Goal: Task Accomplishment & Management: Manage account settings

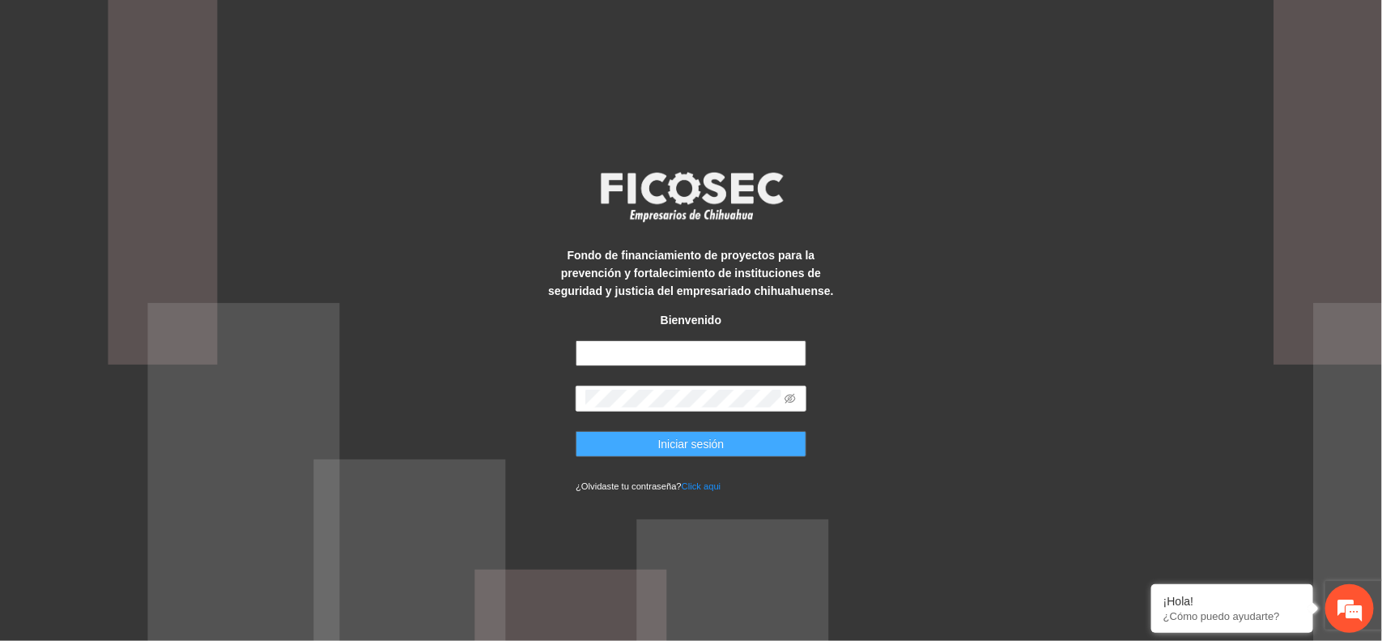
type input "**********"
click at [619, 442] on button "Iniciar sesión" at bounding box center [691, 444] width 231 height 26
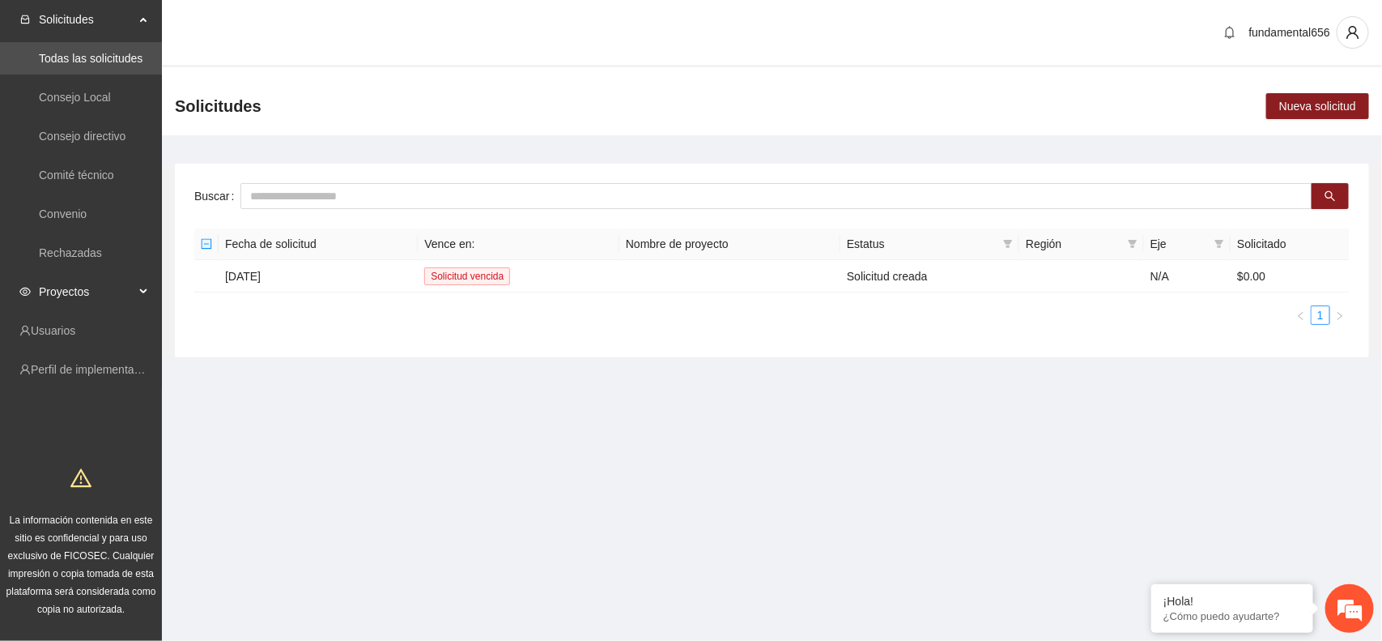
click at [143, 283] on div "Proyectos" at bounding box center [81, 291] width 162 height 32
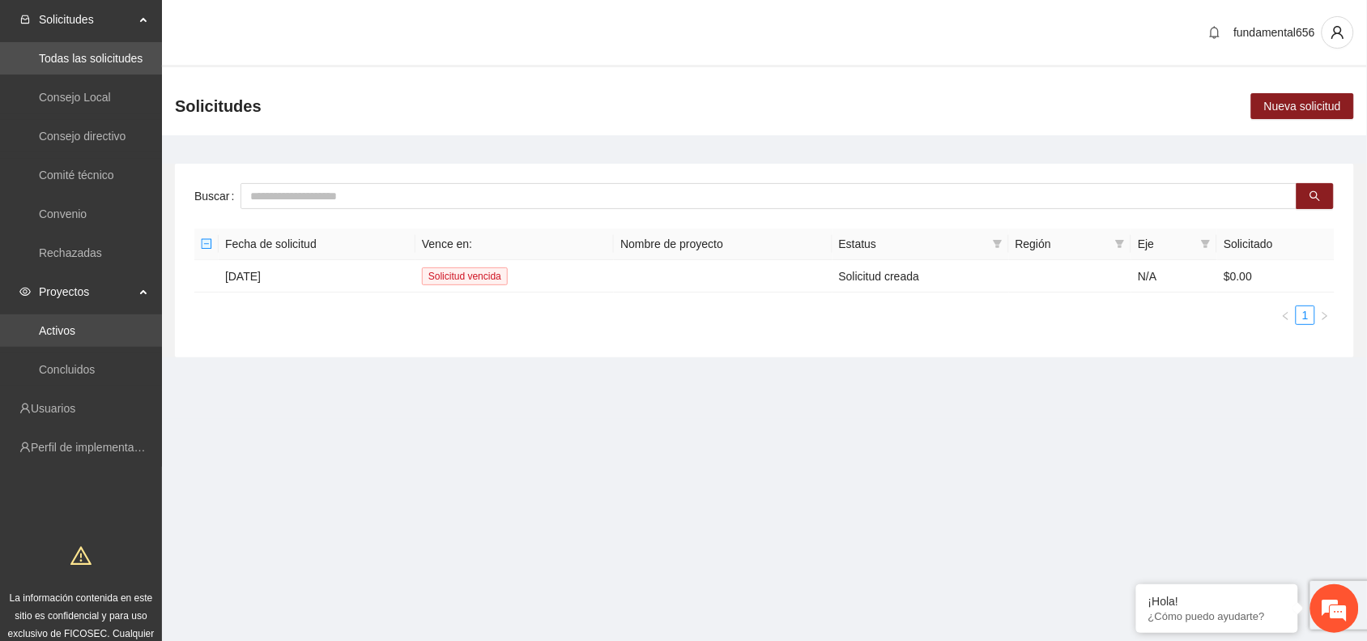
click at [62, 324] on link "Activos" at bounding box center [57, 330] width 36 height 13
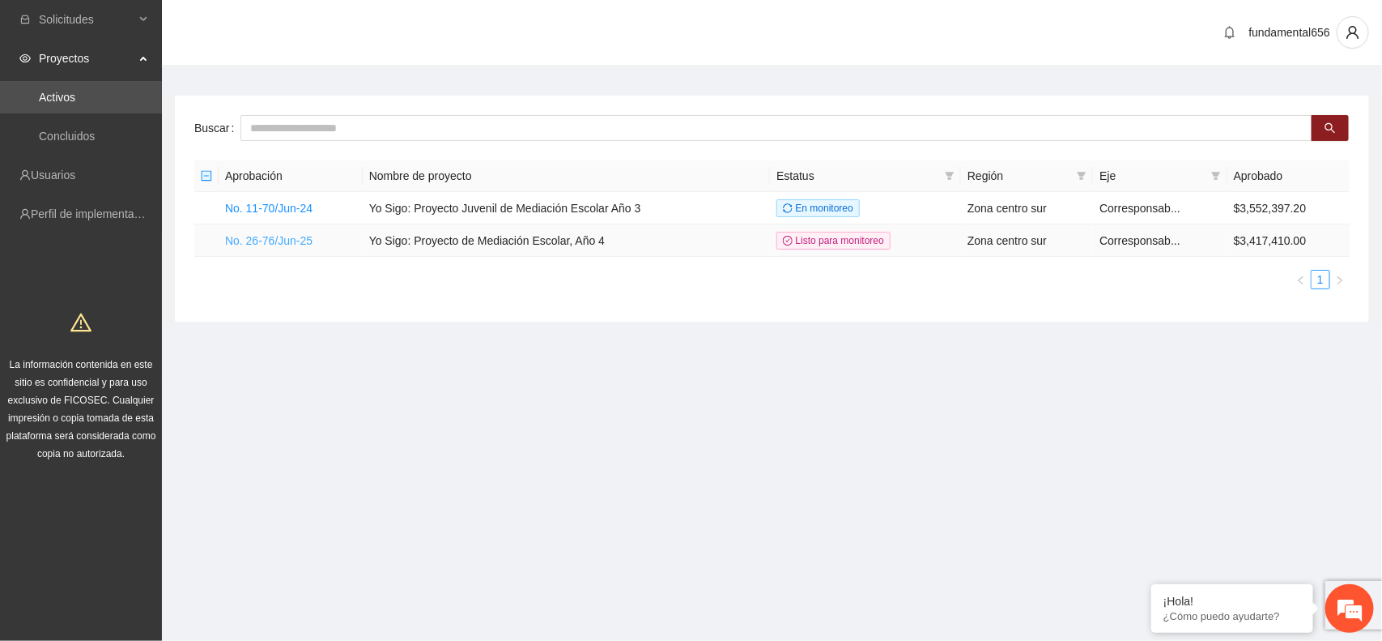
click at [256, 241] on link "No. 26-76/Jun-25" at bounding box center [268, 240] width 87 height 13
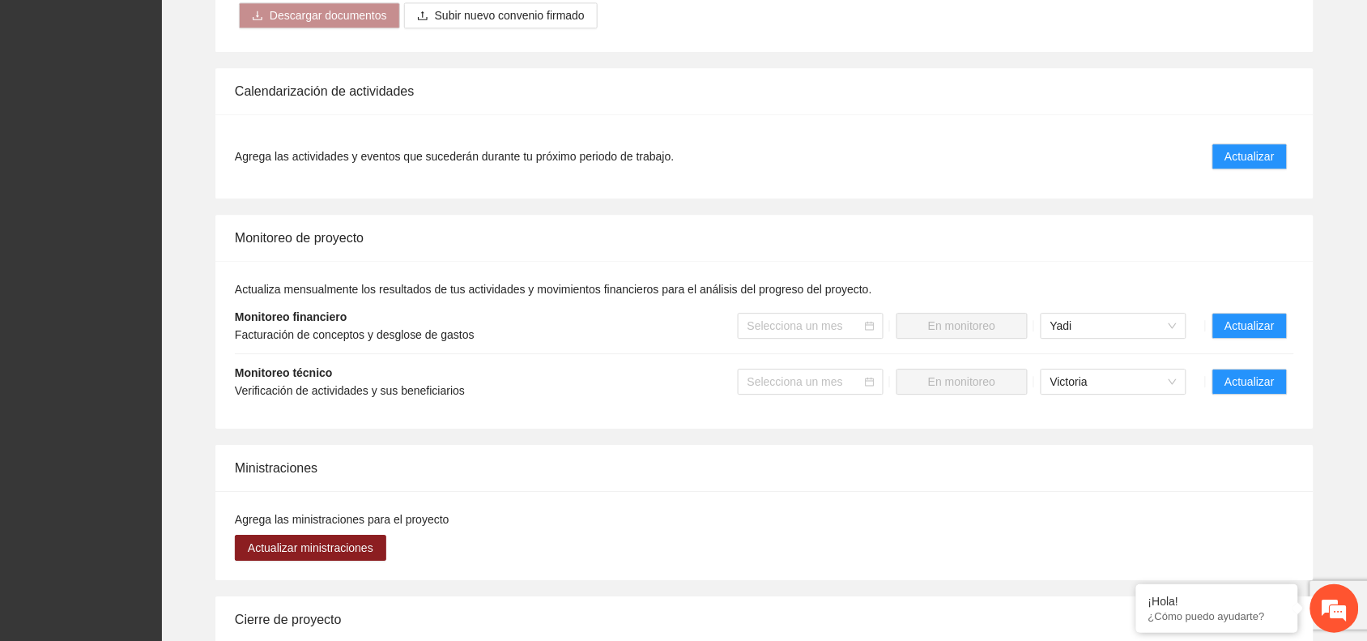
scroll to position [1215, 0]
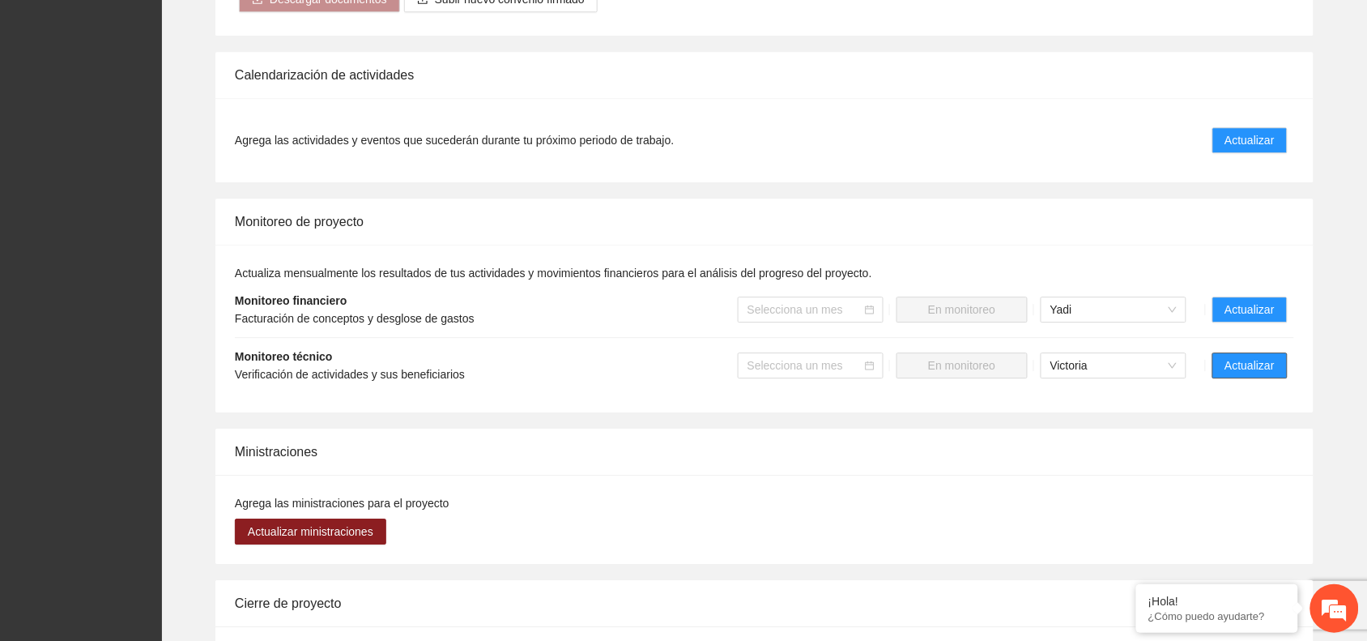
click at [1260, 362] on span "Actualizar" at bounding box center [1249, 365] width 49 height 18
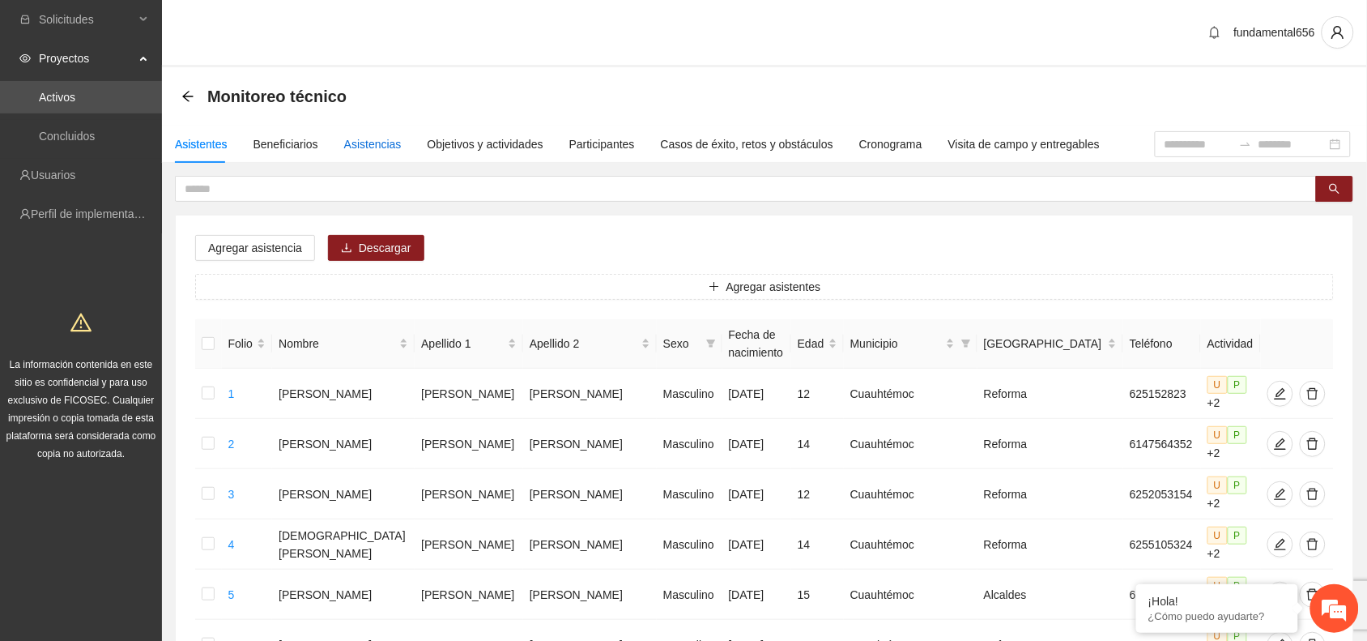
click at [368, 143] on div "Asistencias" at bounding box center [372, 144] width 57 height 18
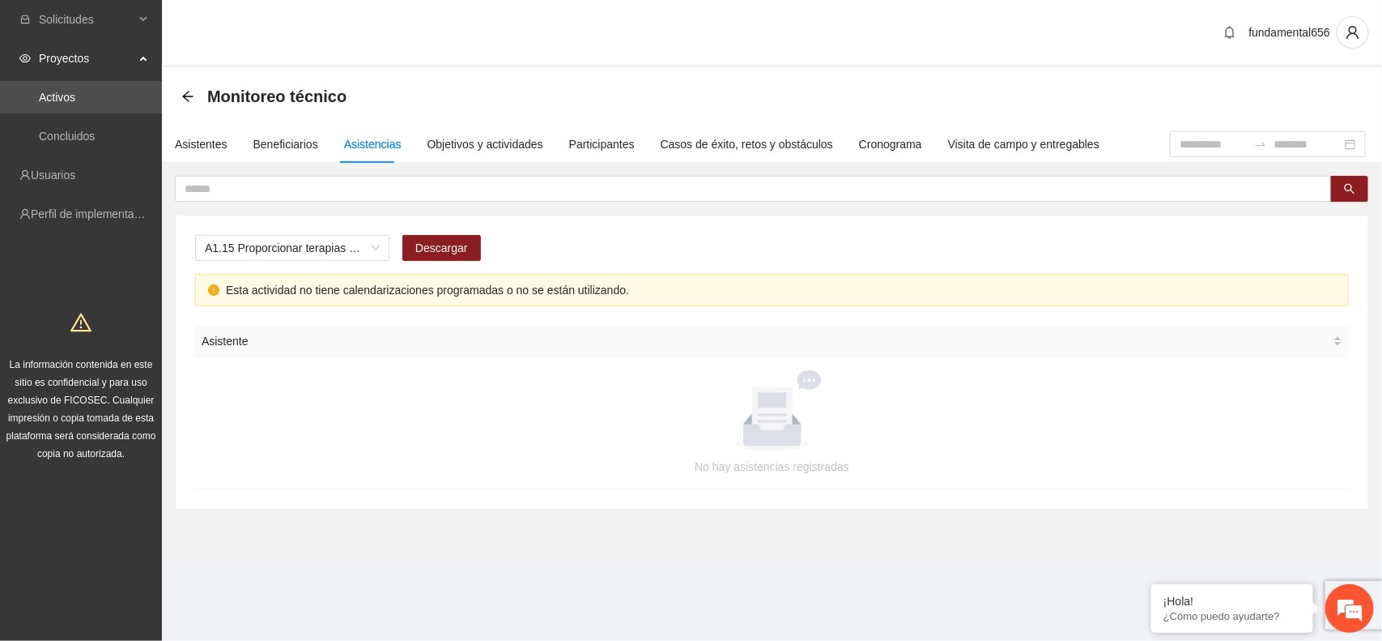
click at [358, 146] on div "Asistencias" at bounding box center [372, 144] width 57 height 18
click at [292, 255] on span "A1.15 Proporcionar terapias cognitivo-conductuales de seguimiento a adolescente…" at bounding box center [292, 248] width 175 height 24
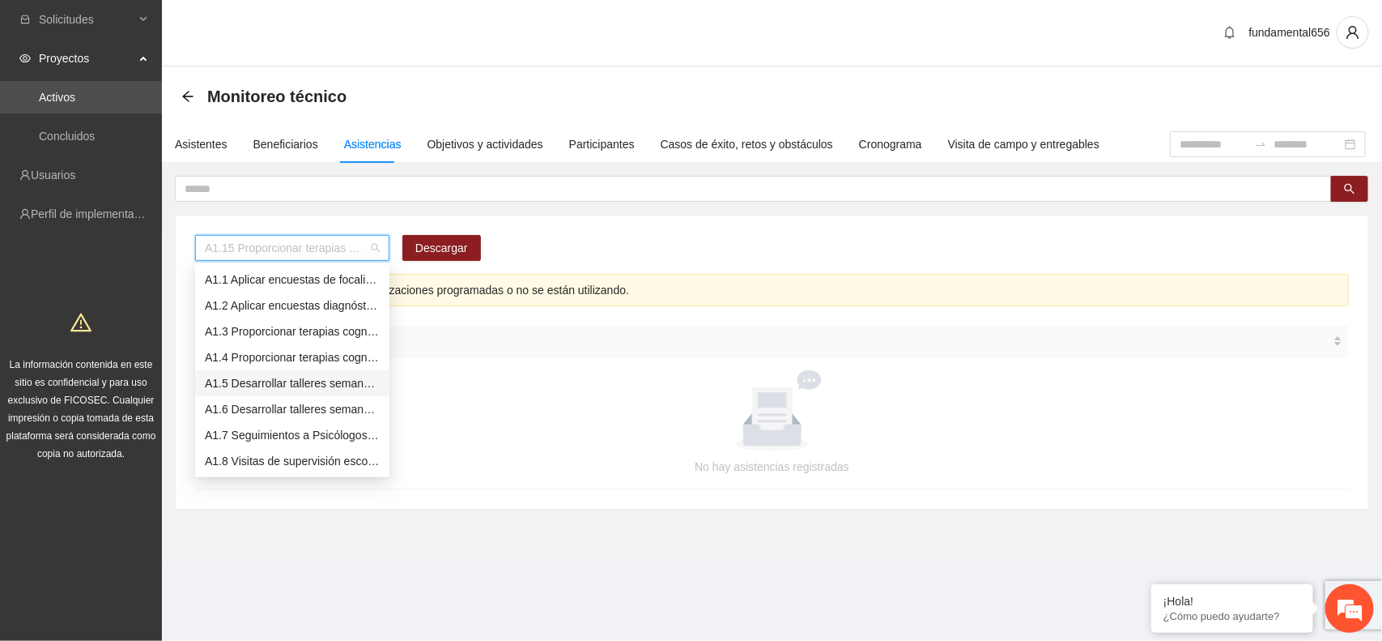
click at [274, 386] on div "A1.5 Desarrollar talleres semanales de habilidades para la vida, temática: depo…" at bounding box center [292, 383] width 175 height 18
click at [253, 251] on span "A1.5 Desarrollar talleres semanales de habilidades para la vida, temática: depo…" at bounding box center [292, 248] width 175 height 24
click at [265, 402] on div "A1.6 Desarrollar talleres semanales de habilidades para la vida, temática: [MED…" at bounding box center [292, 409] width 175 height 18
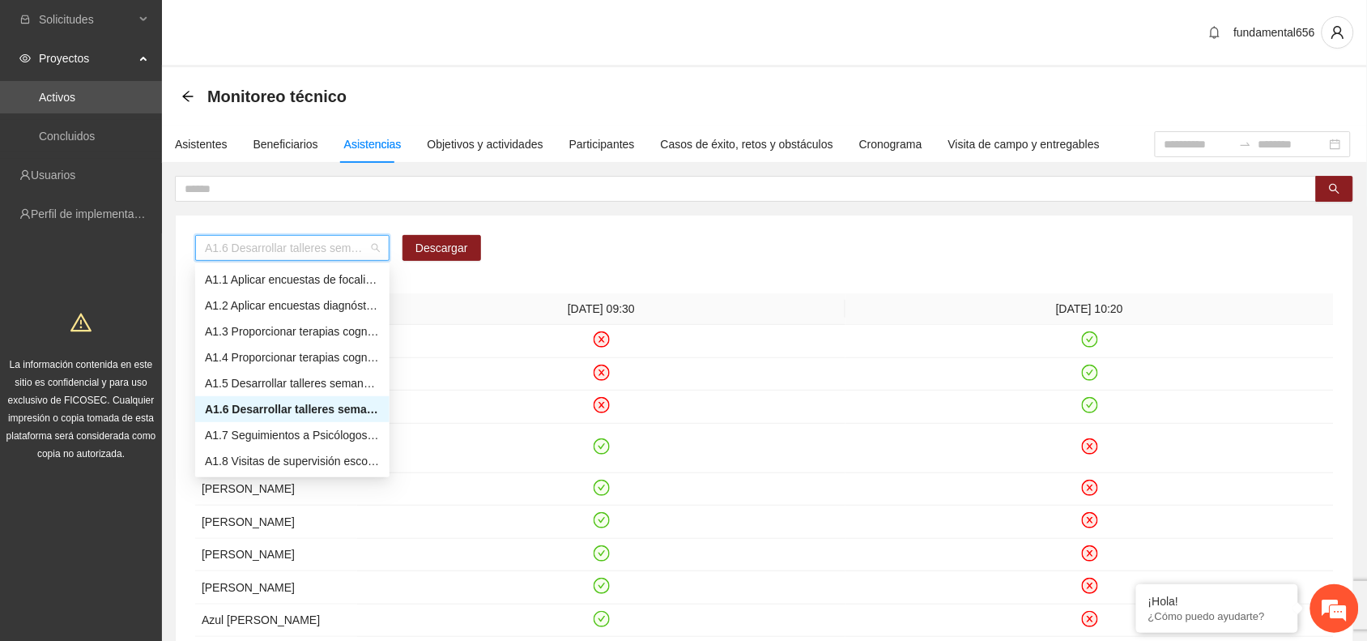
click at [279, 258] on span "A1.6 Desarrollar talleres semanales de habilidades para la vida, temática: [MED…" at bounding box center [292, 248] width 175 height 24
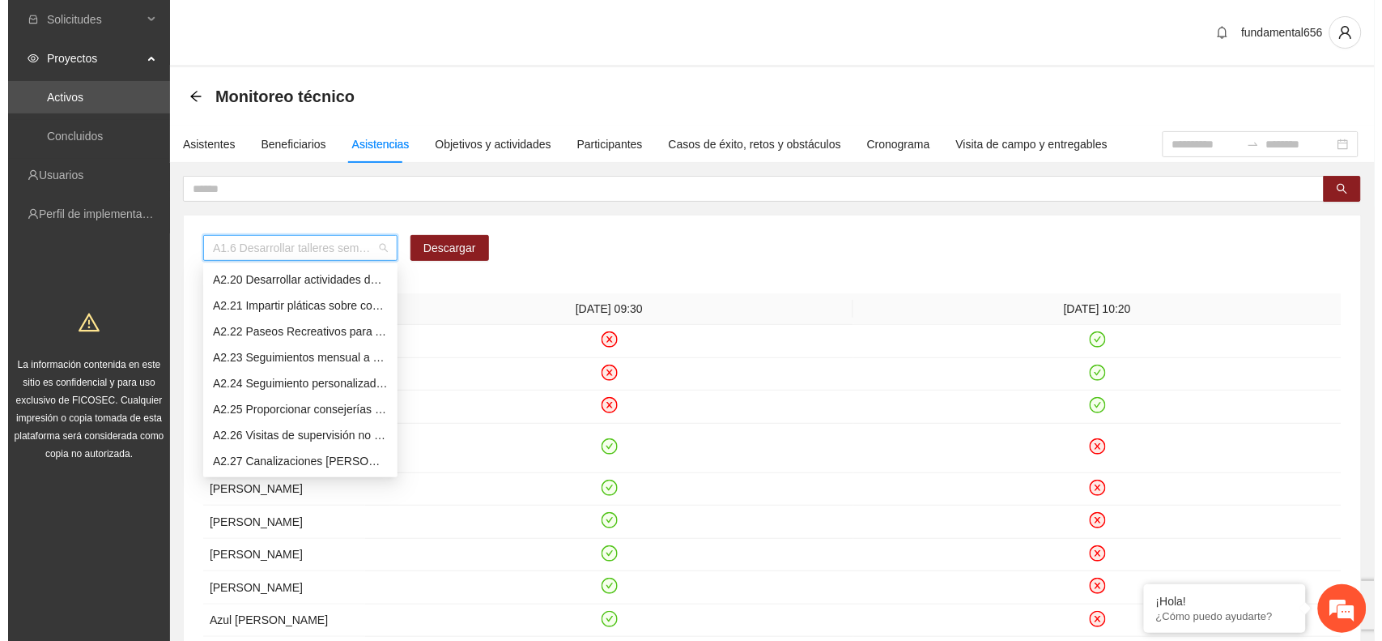
scroll to position [1215, 0]
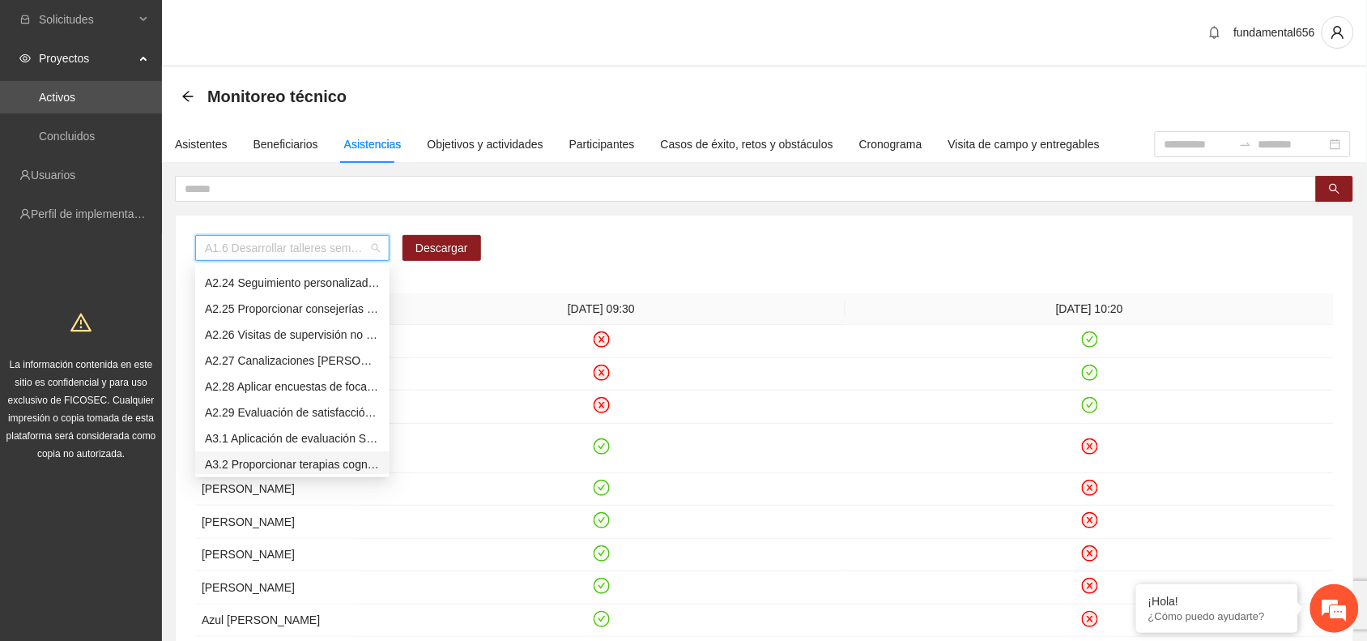
click at [290, 463] on div "A3.2 Proporcionar terapias cognitivo-conductuales a NNA con consumo de sustanci…" at bounding box center [292, 464] width 175 height 18
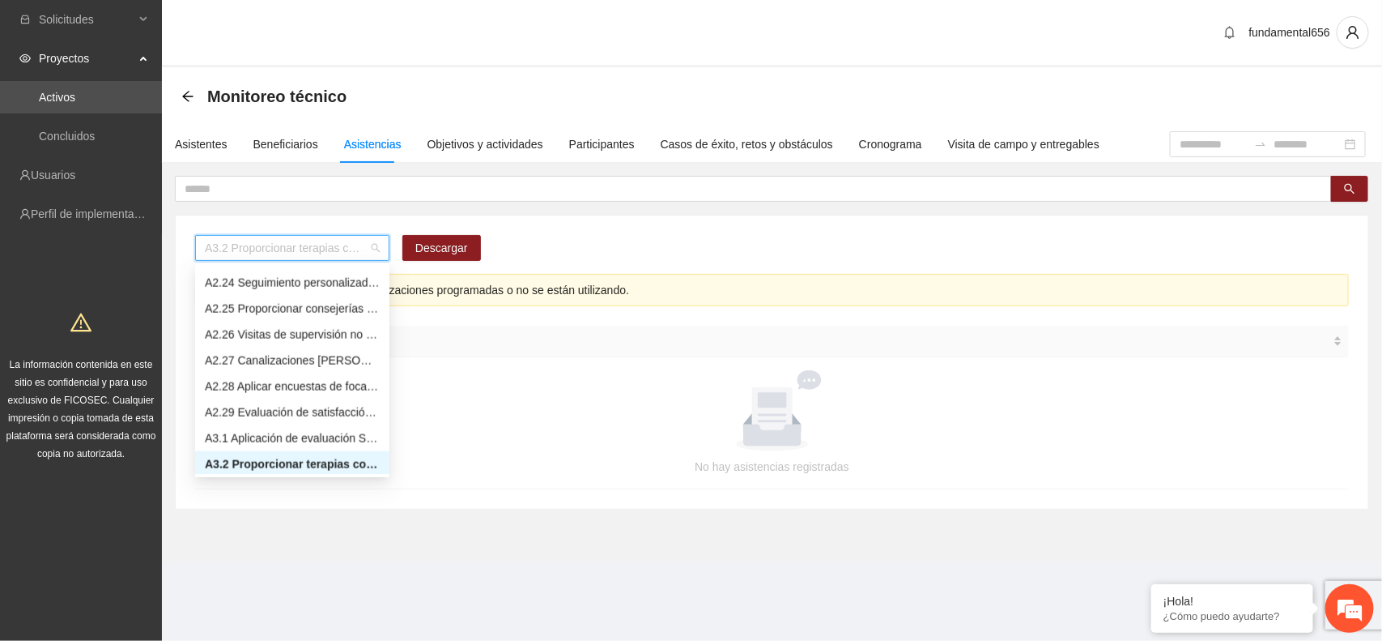
click at [268, 248] on span "A3.2 Proporcionar terapias cognitivo-conductuales a NNA con consumo de sustanci…" at bounding box center [292, 248] width 175 height 24
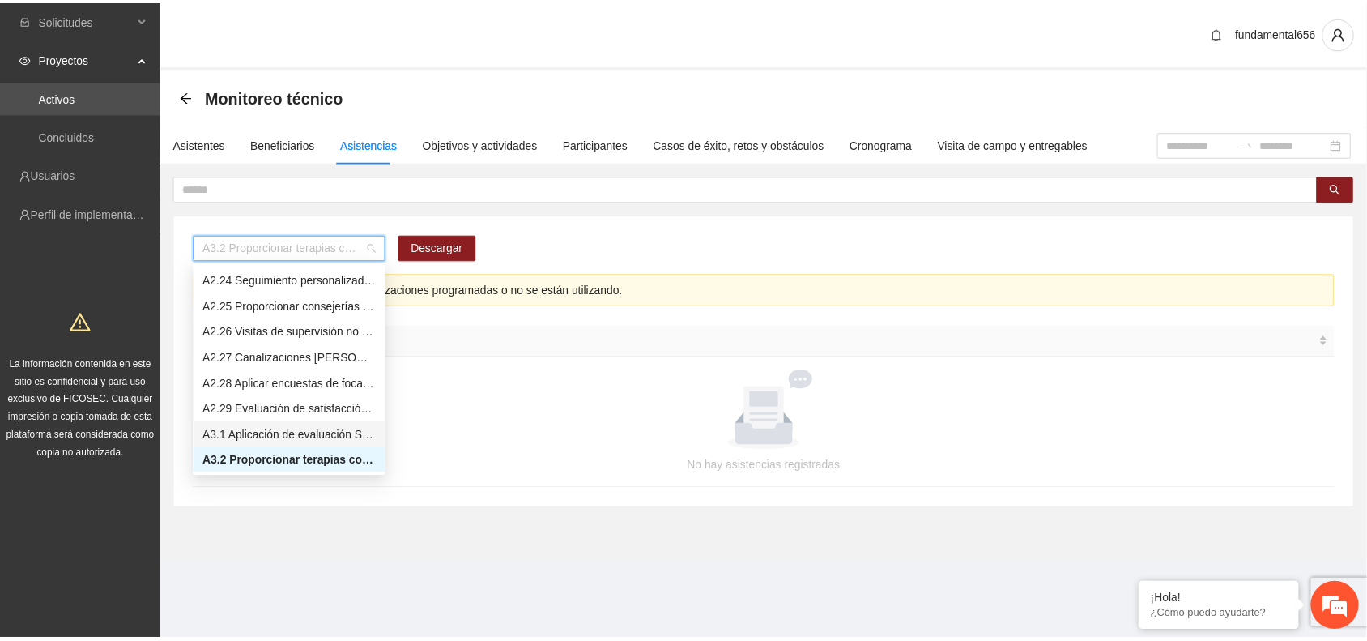
scroll to position [1318, 0]
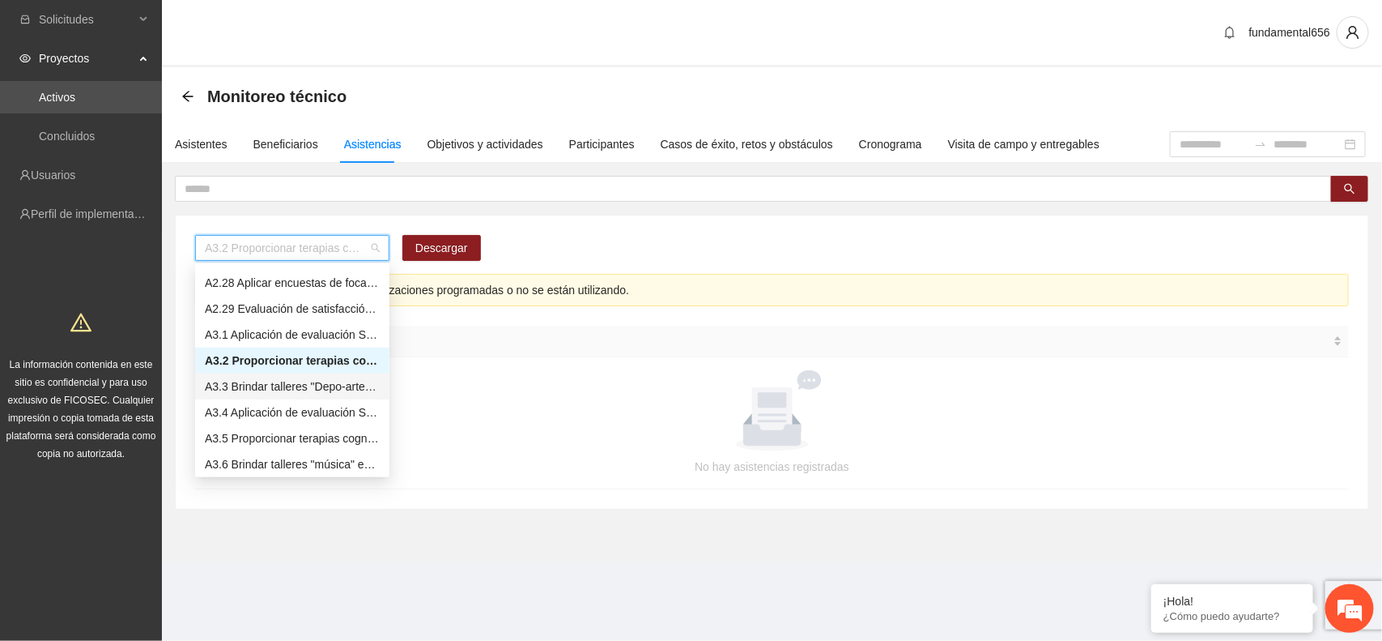
click at [262, 389] on div "A3.3 Brindar talleres "Depo-arte" especializados para NNA reforzando el control…" at bounding box center [292, 386] width 175 height 18
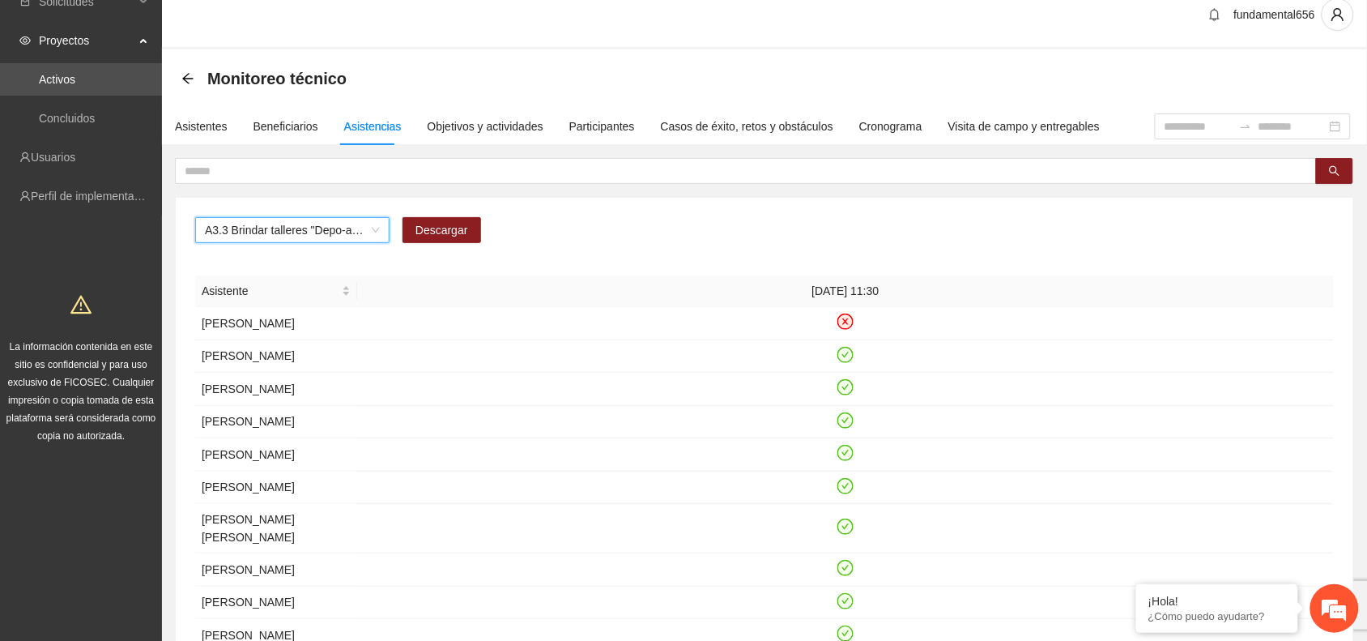
scroll to position [0, 0]
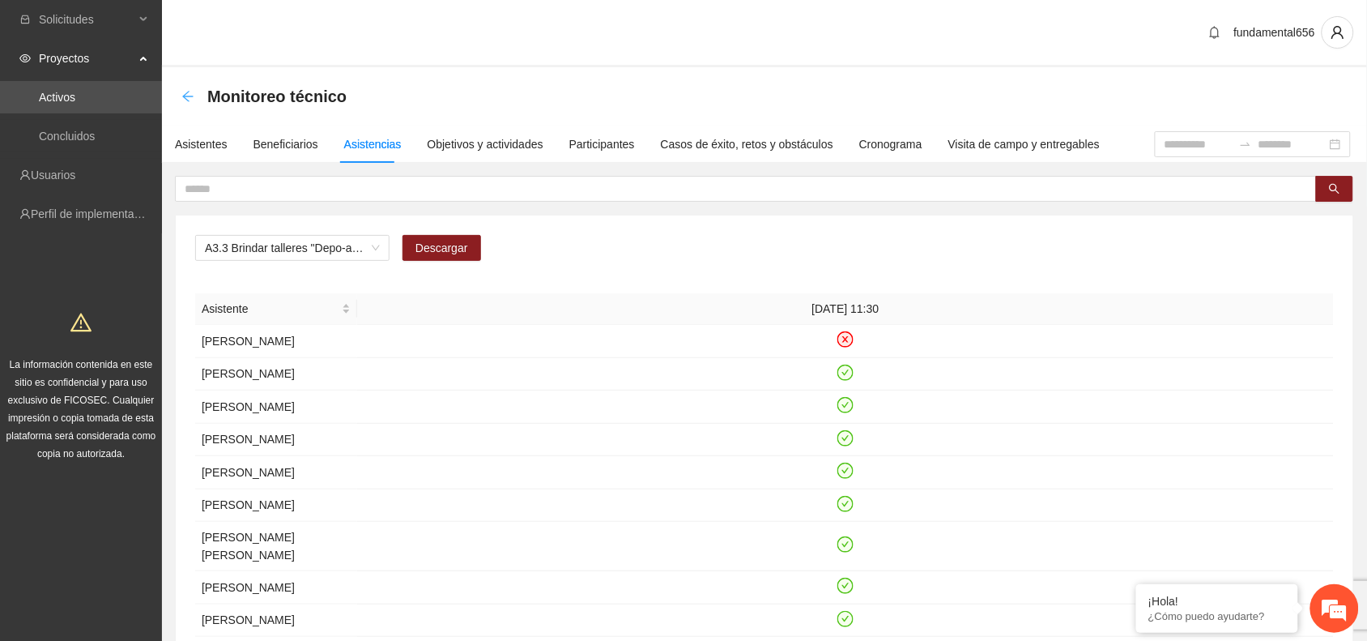
click at [187, 90] on icon "arrow-left" at bounding box center [187, 96] width 13 height 13
